Goal: Task Accomplishment & Management: Manage account settings

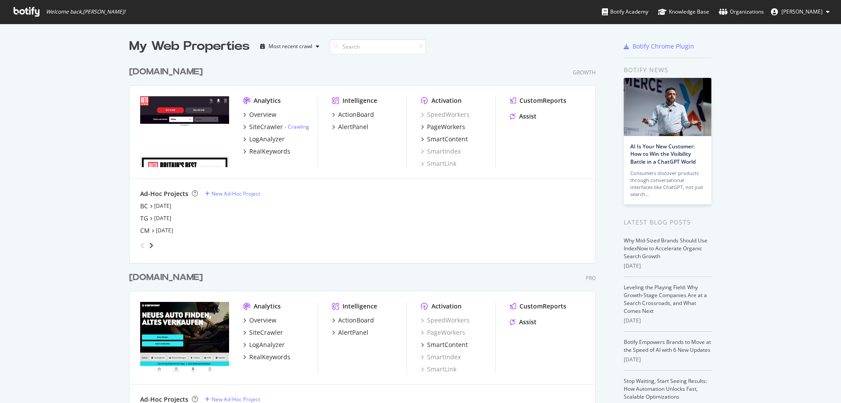
scroll to position [397, 828]
click at [185, 71] on div "[DOMAIN_NAME]" at bounding box center [166, 72] width 74 height 13
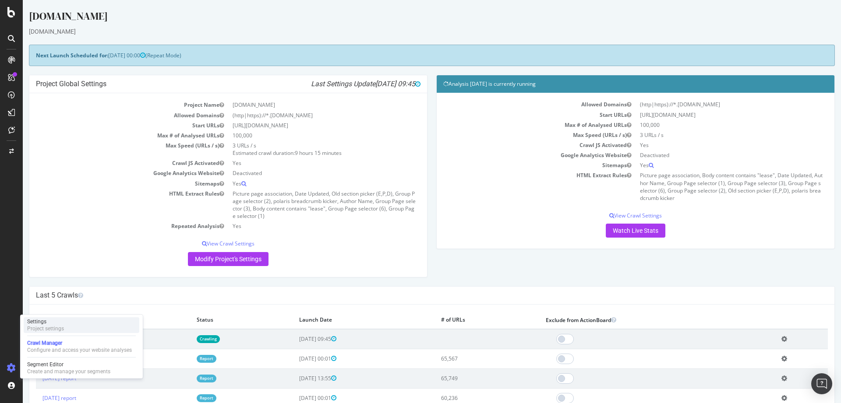
click at [79, 327] on div "Settings Project settings" at bounding box center [82, 326] width 116 height 16
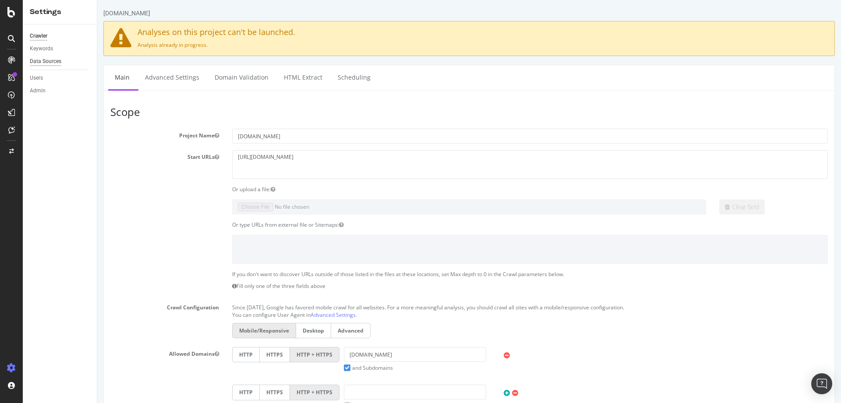
click at [58, 60] on div "Data Sources" at bounding box center [46, 61] width 32 height 9
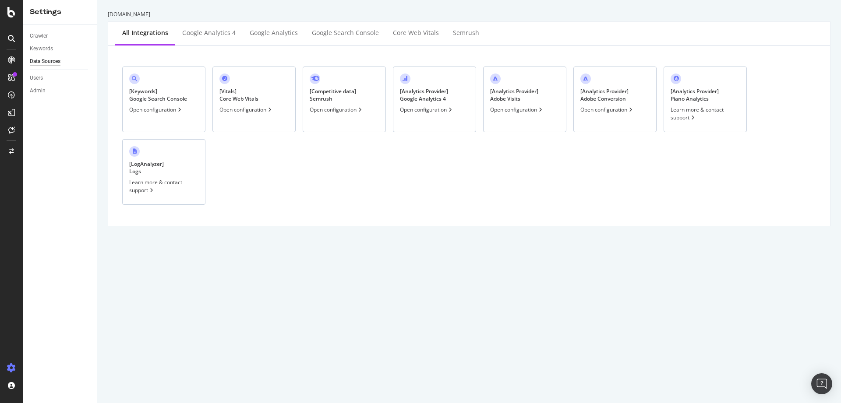
drag, startPoint x: 514, startPoint y: 116, endPoint x: 484, endPoint y: 153, distance: 47.7
click at [487, 156] on div "[ Keywords ] Google Search Console Open configuration [ Vitals ] Core Web Vital…" at bounding box center [469, 136] width 708 height 166
click at [425, 104] on div "[ Analytics Provider ] Google Analytics 4 Open configuration" at bounding box center [434, 100] width 83 height 66
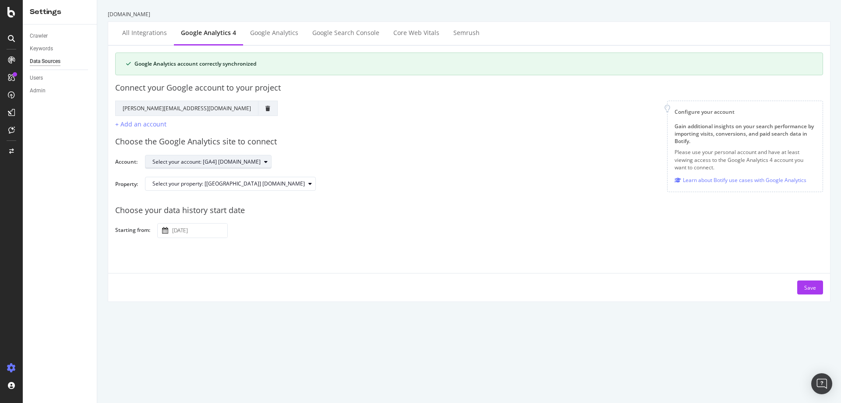
click at [271, 163] on div "button" at bounding box center [266, 161] width 11 height 5
click at [304, 131] on div "Choose the Google Analytics site to connect Account: Select your account: [GA4]…" at bounding box center [469, 163] width 708 height 69
click at [277, 188] on div "Select your property: [[GEOGRAPHIC_DATA]] [DOMAIN_NAME]" at bounding box center [233, 184] width 163 height 12
click at [320, 145] on div "Choose the Google Analytics site to connect" at bounding box center [469, 141] width 708 height 11
click at [308, 185] on icon "button" at bounding box center [310, 183] width 4 height 5
